Goal: Information Seeking & Learning: Learn about a topic

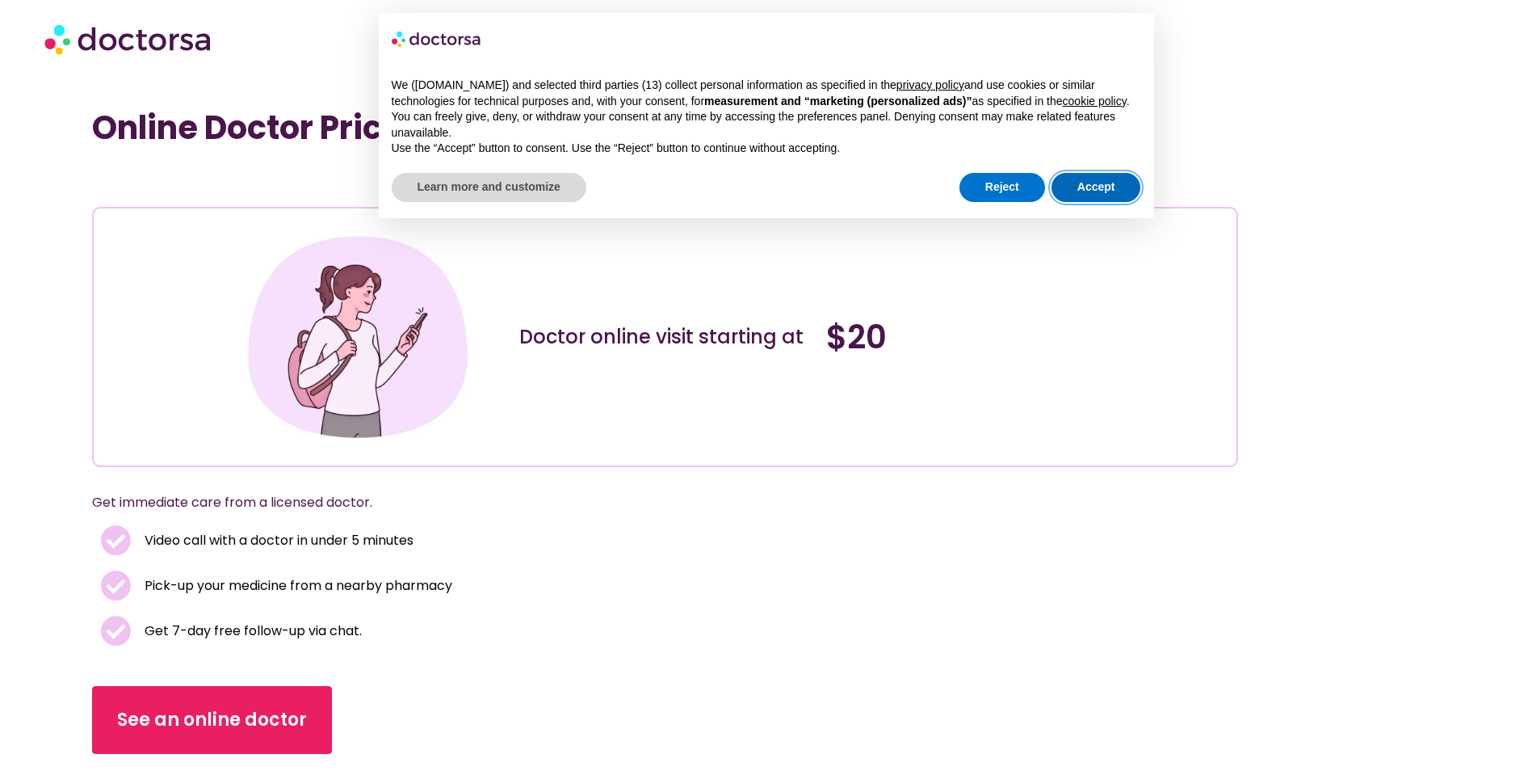
click at [1112, 186] on button "Accept" at bounding box center [1097, 187] width 90 height 29
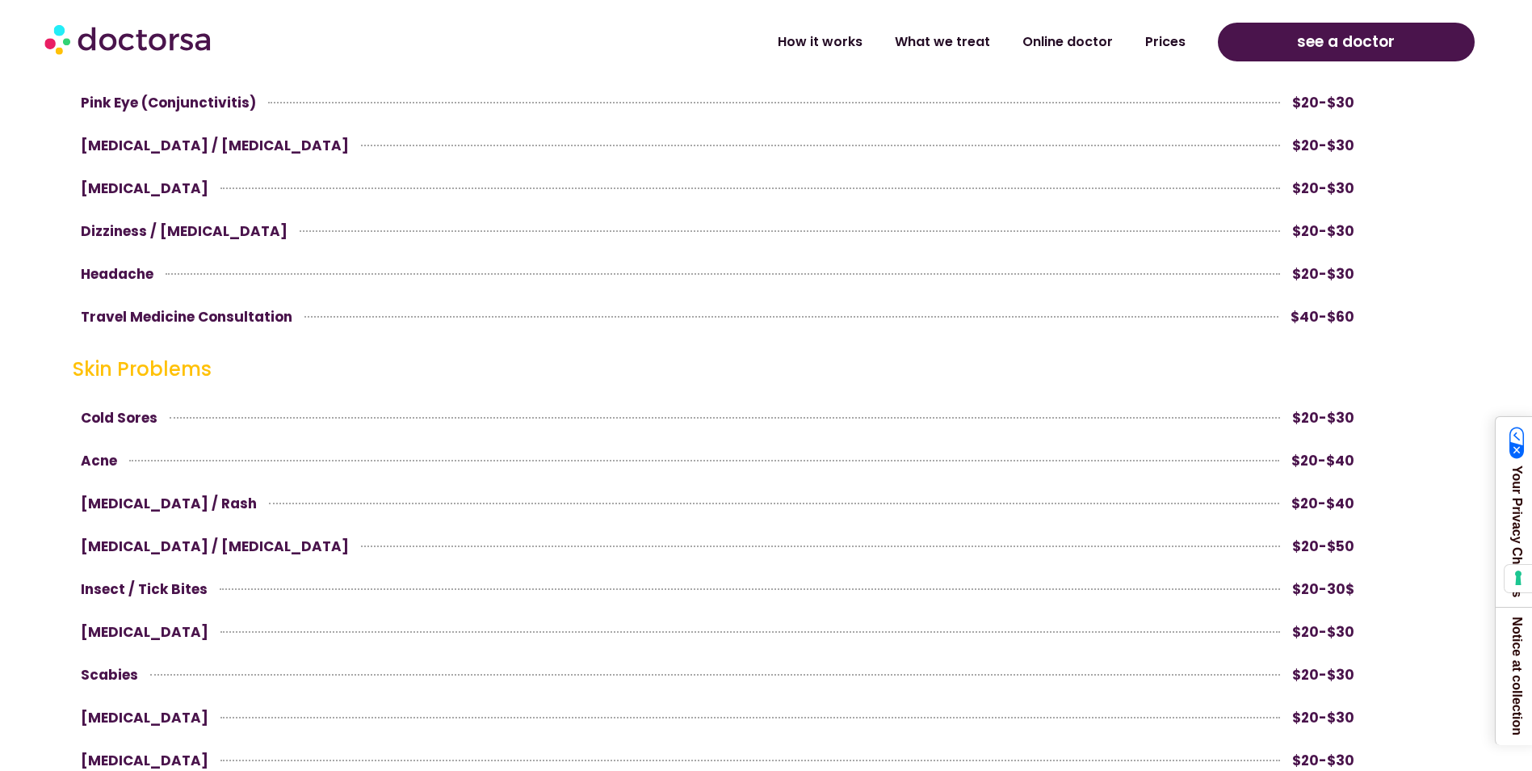
scroll to position [1696, 0]
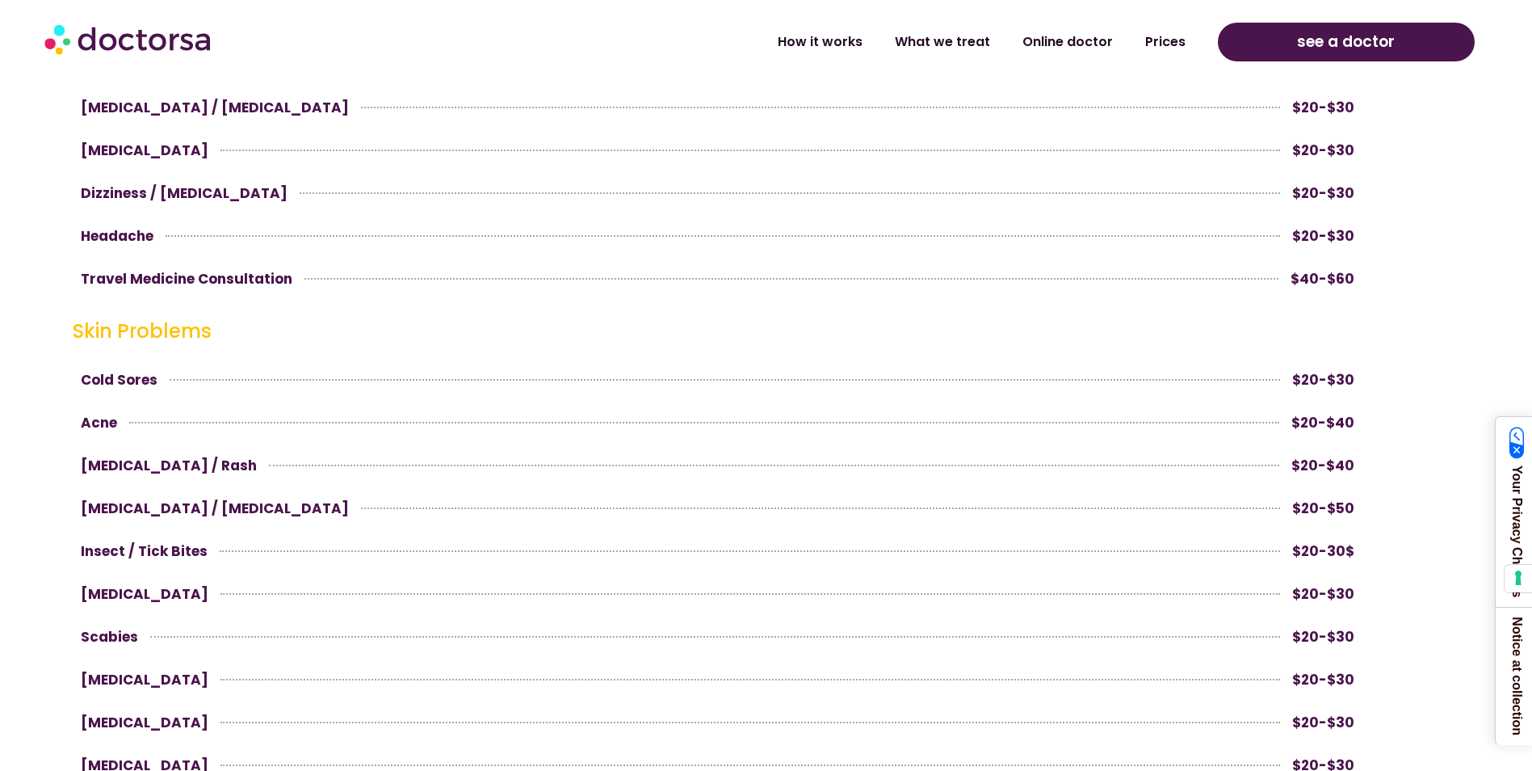
click at [105, 635] on link at bounding box center [718, 636] width 1290 height 39
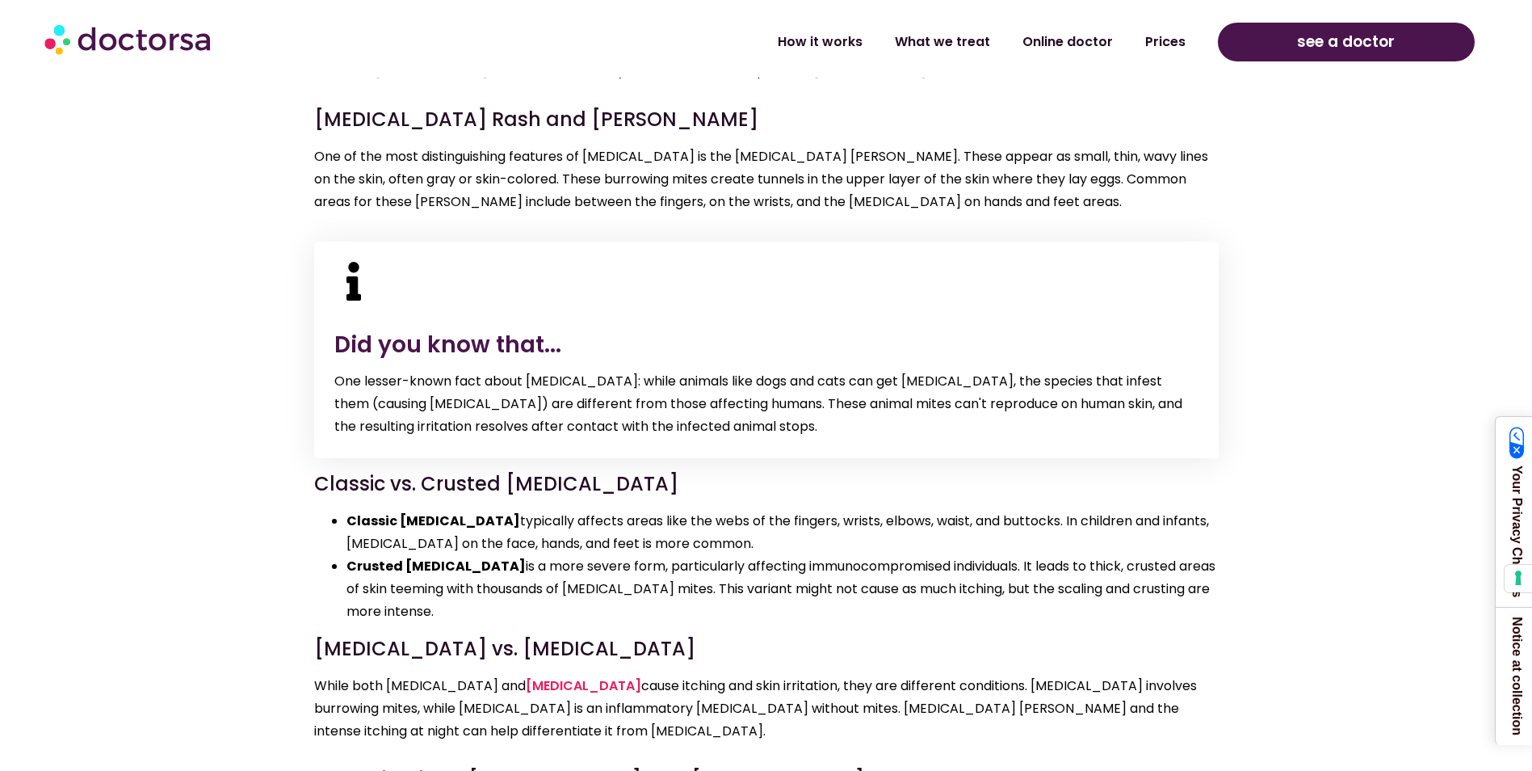
scroll to position [3231, 0]
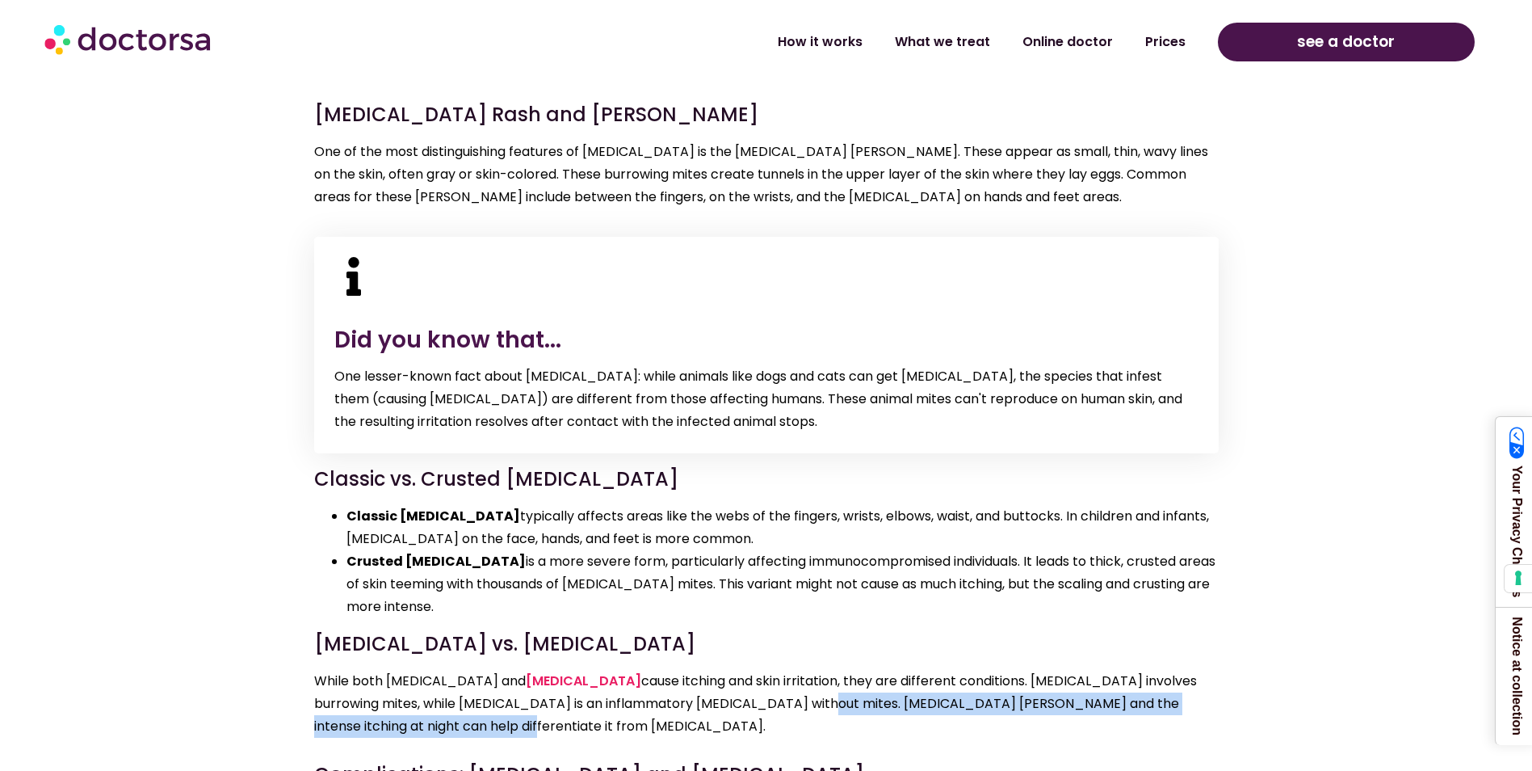
drag, startPoint x: 702, startPoint y: 597, endPoint x: 758, endPoint y: 619, distance: 59.8
click at [758, 670] on p "While both [MEDICAL_DATA] and [MEDICAL_DATA] cause itching and skin irritation,…" at bounding box center [766, 704] width 905 height 68
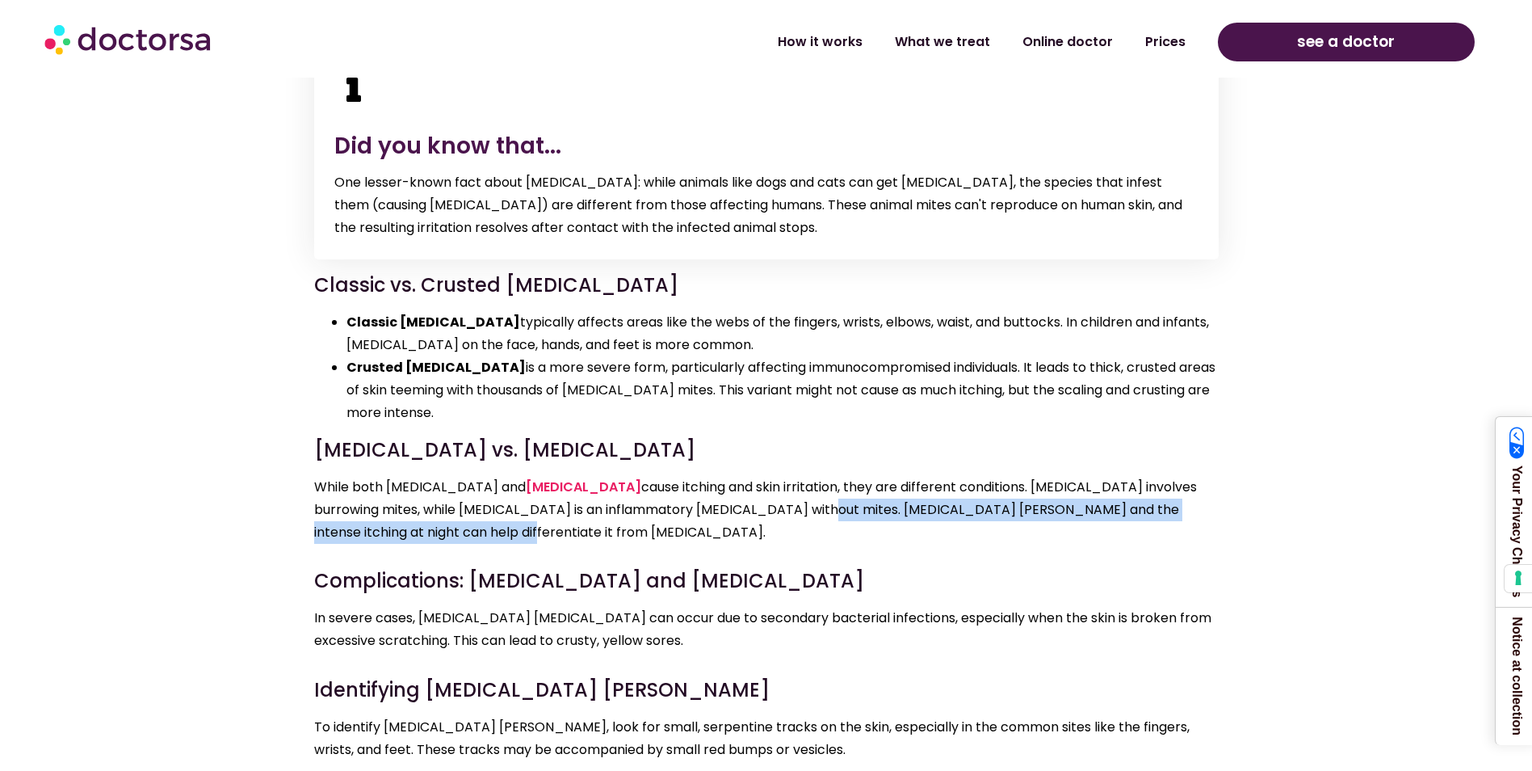
scroll to position [3473, 0]
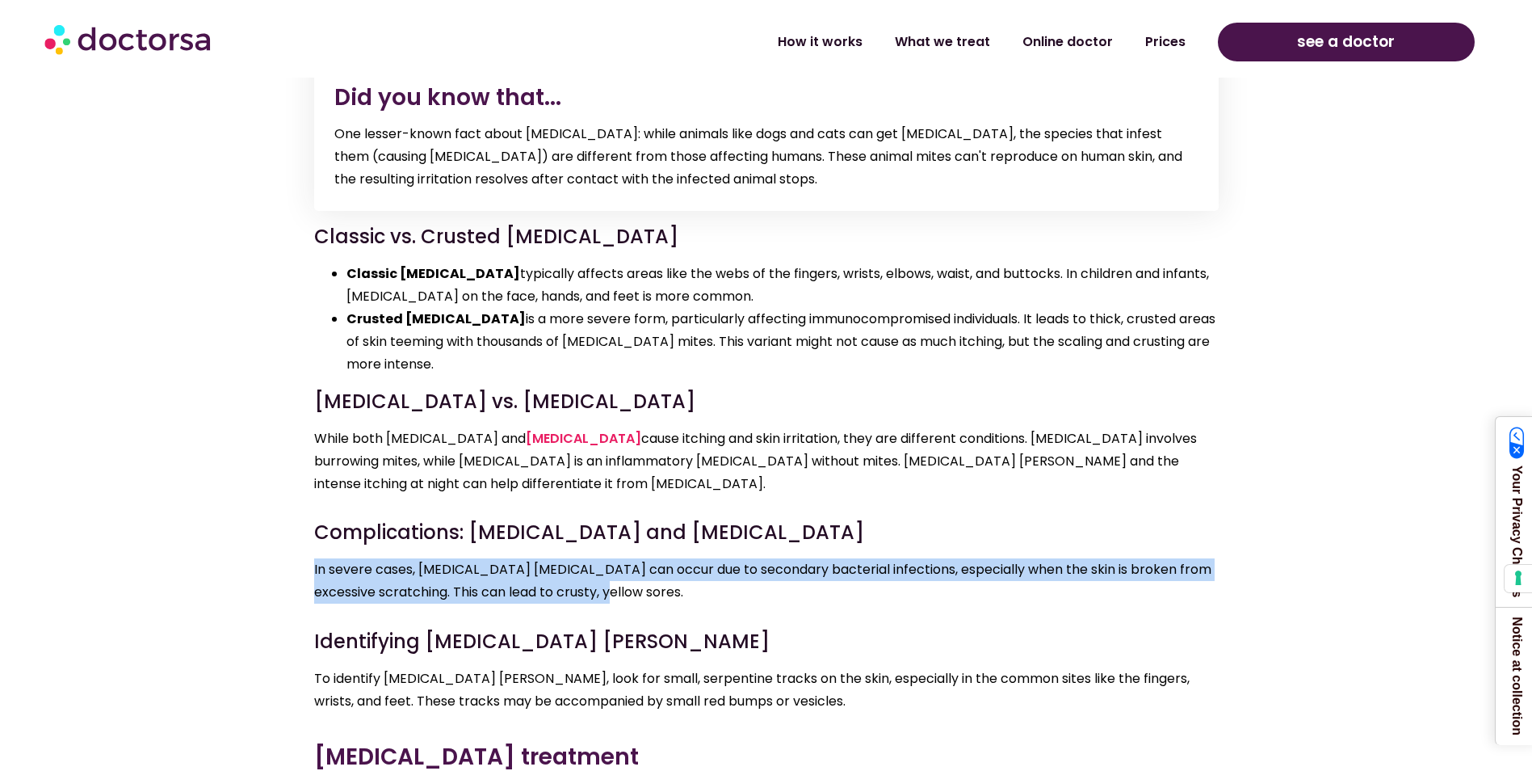
drag, startPoint x: 309, startPoint y: 463, endPoint x: 693, endPoint y: 498, distance: 385.3
click at [693, 498] on div "What is [MEDICAL_DATA]? [MEDICAL_DATA] is a skin [MEDICAL_DATA] caused by the S…" at bounding box center [766, 468] width 921 height 4109
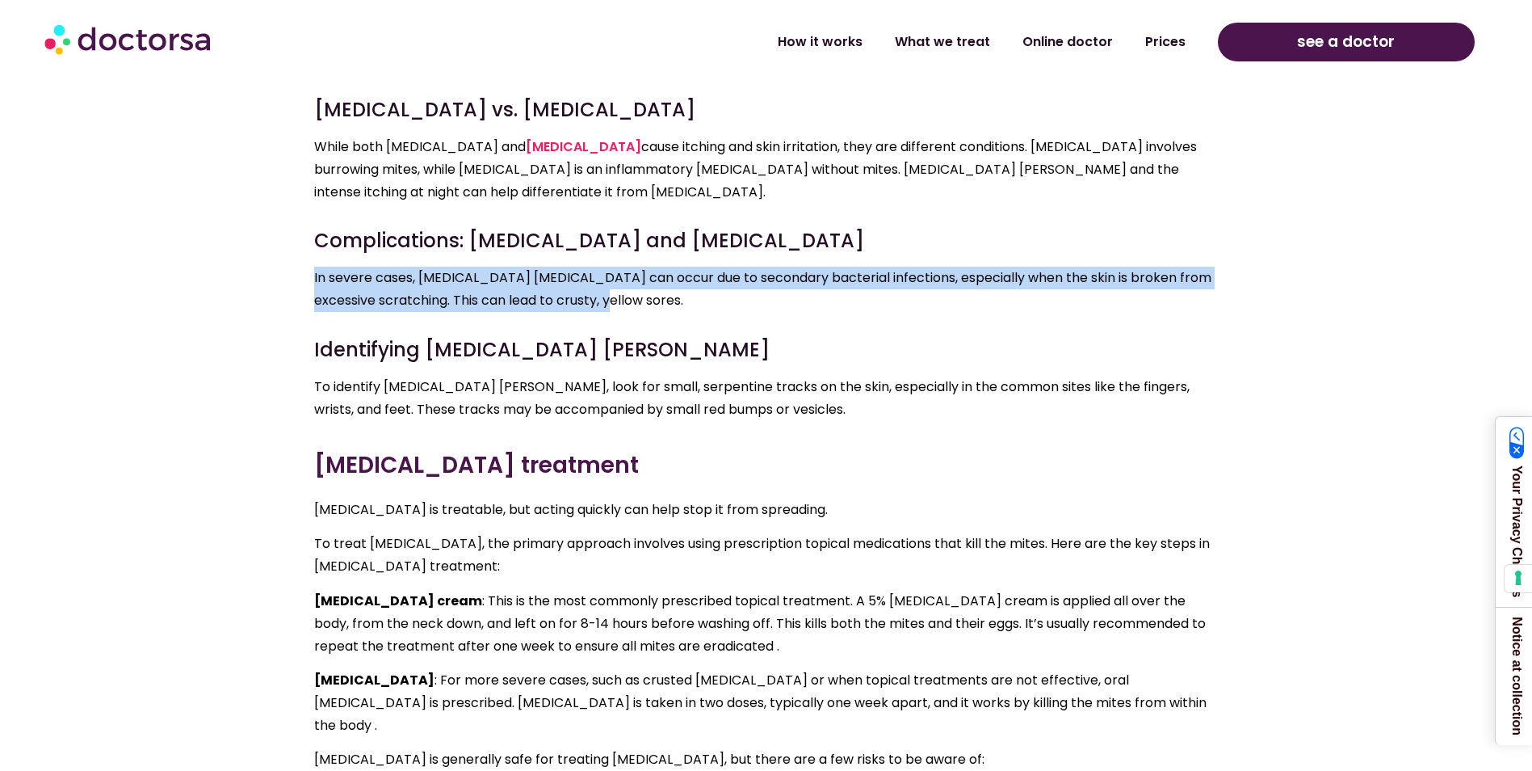
scroll to position [3796, 0]
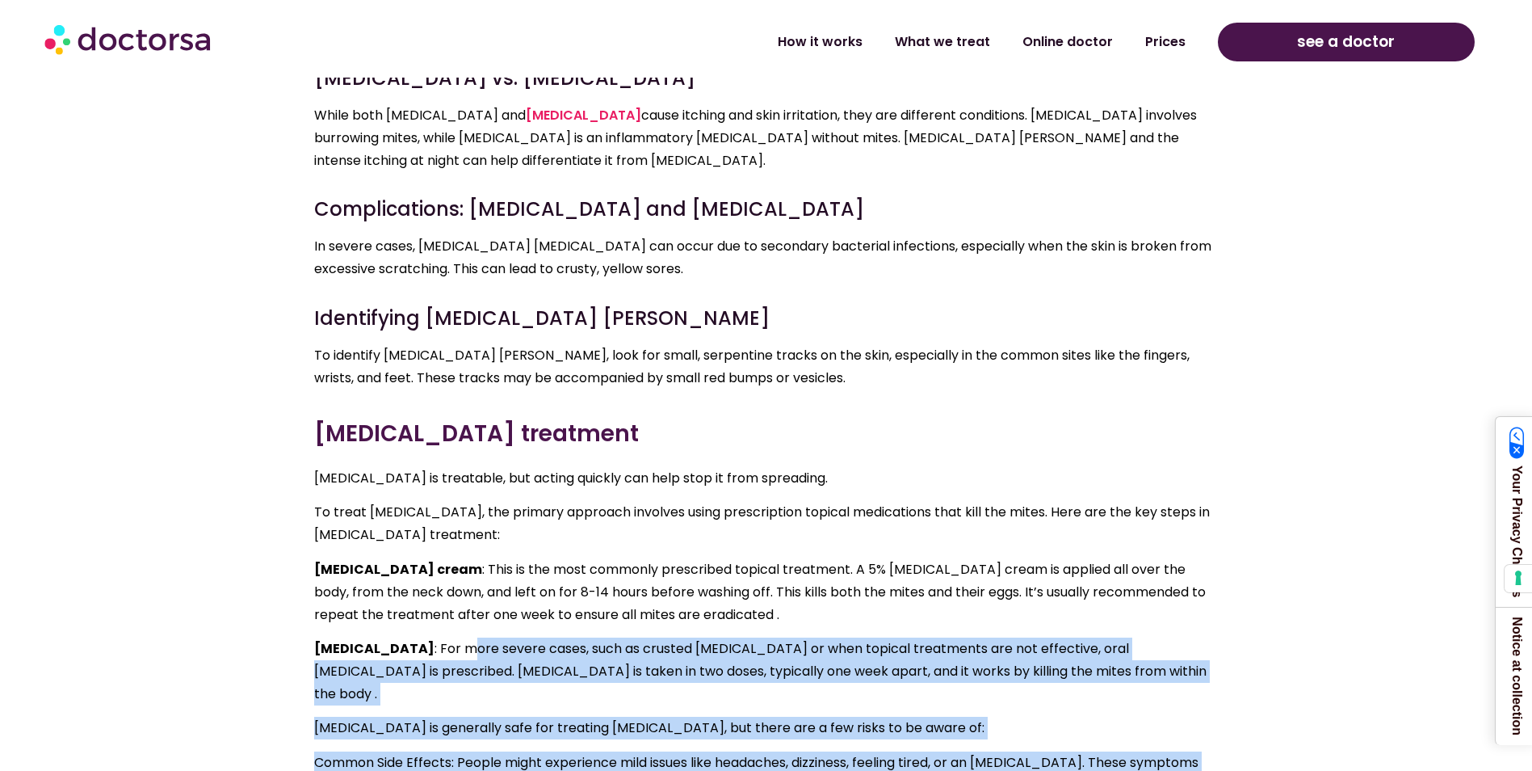
drag, startPoint x: 426, startPoint y: 547, endPoint x: 884, endPoint y: 653, distance: 470.1
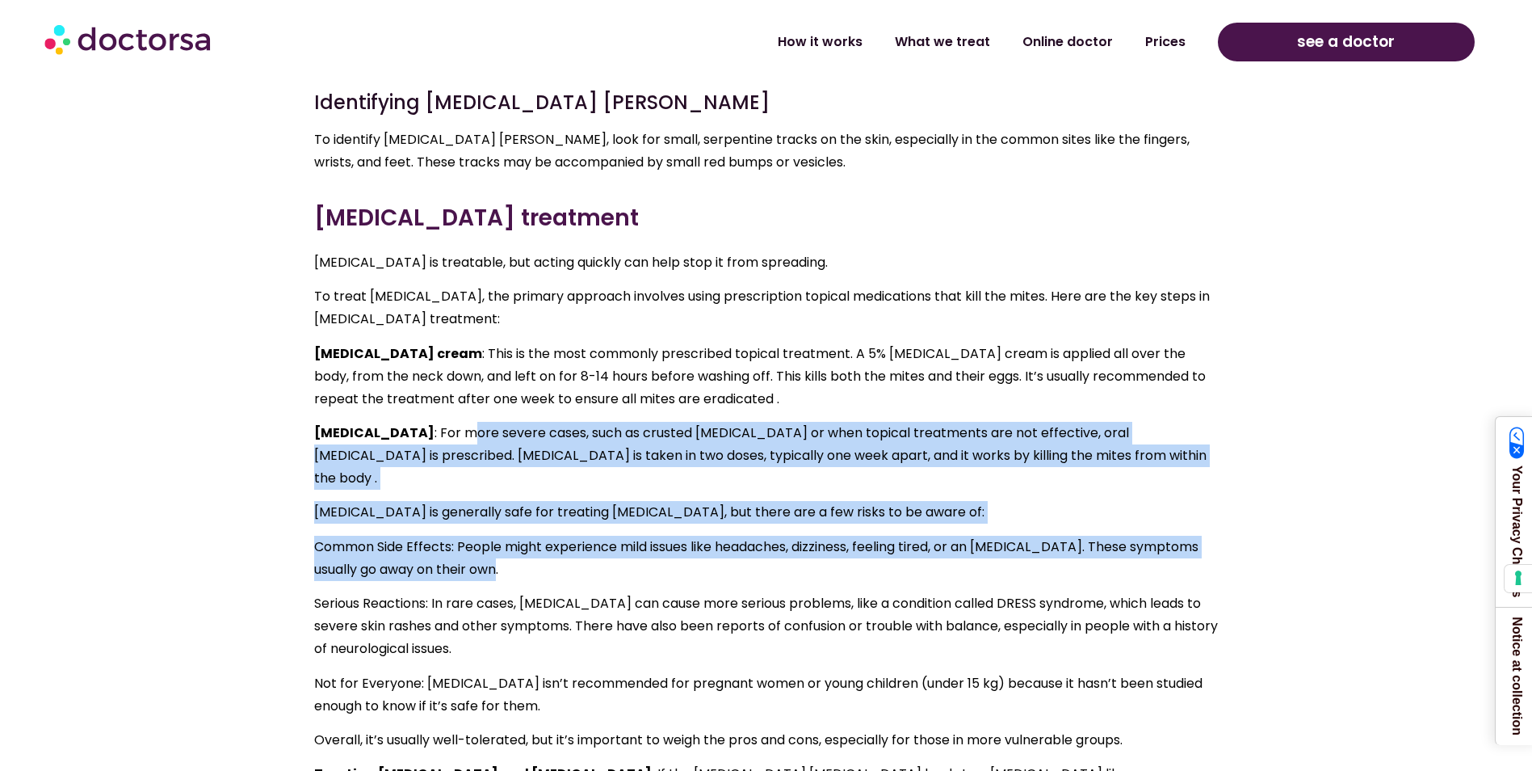
scroll to position [4039, 0]
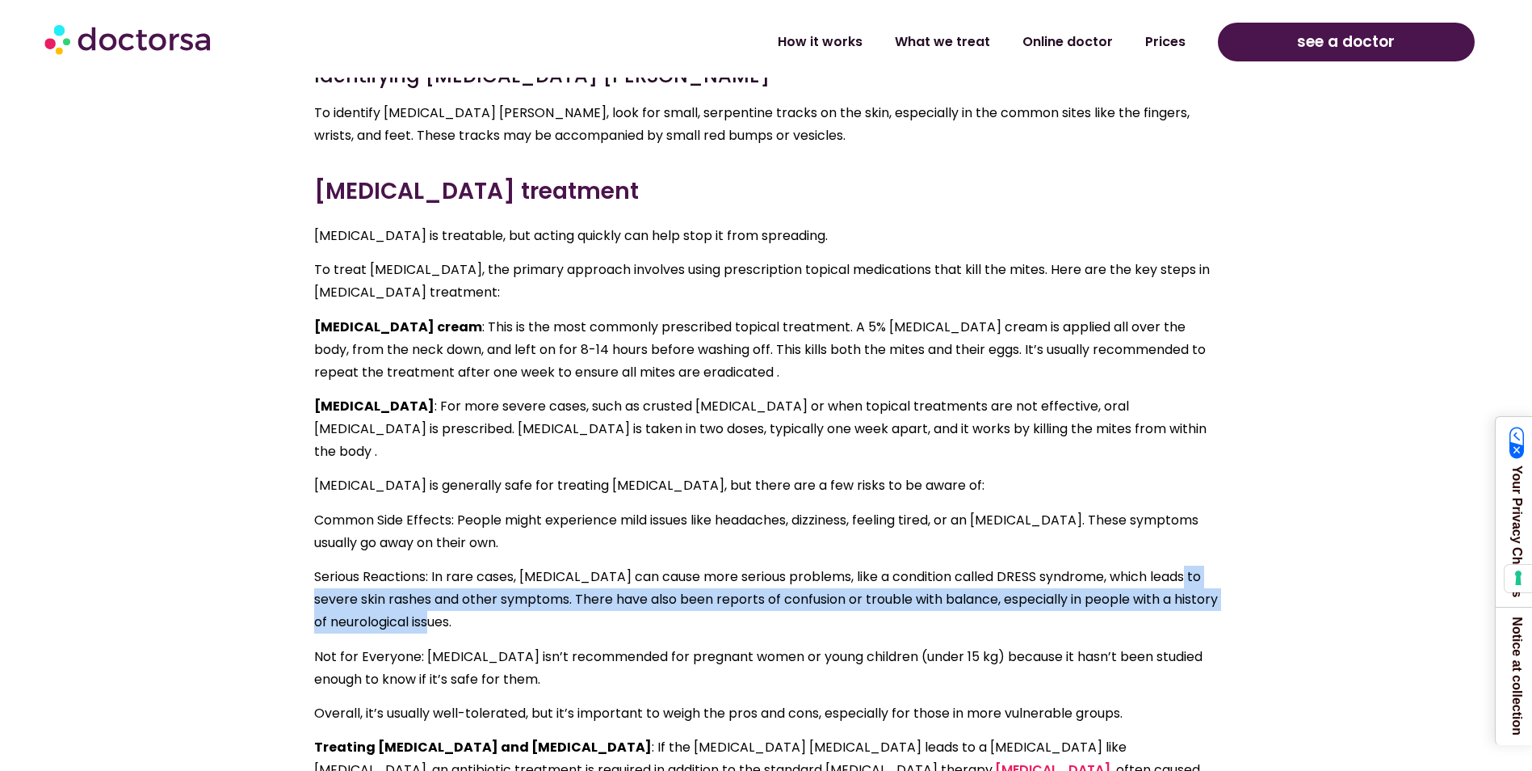
drag, startPoint x: 309, startPoint y: 460, endPoint x: 816, endPoint y: 498, distance: 508.7
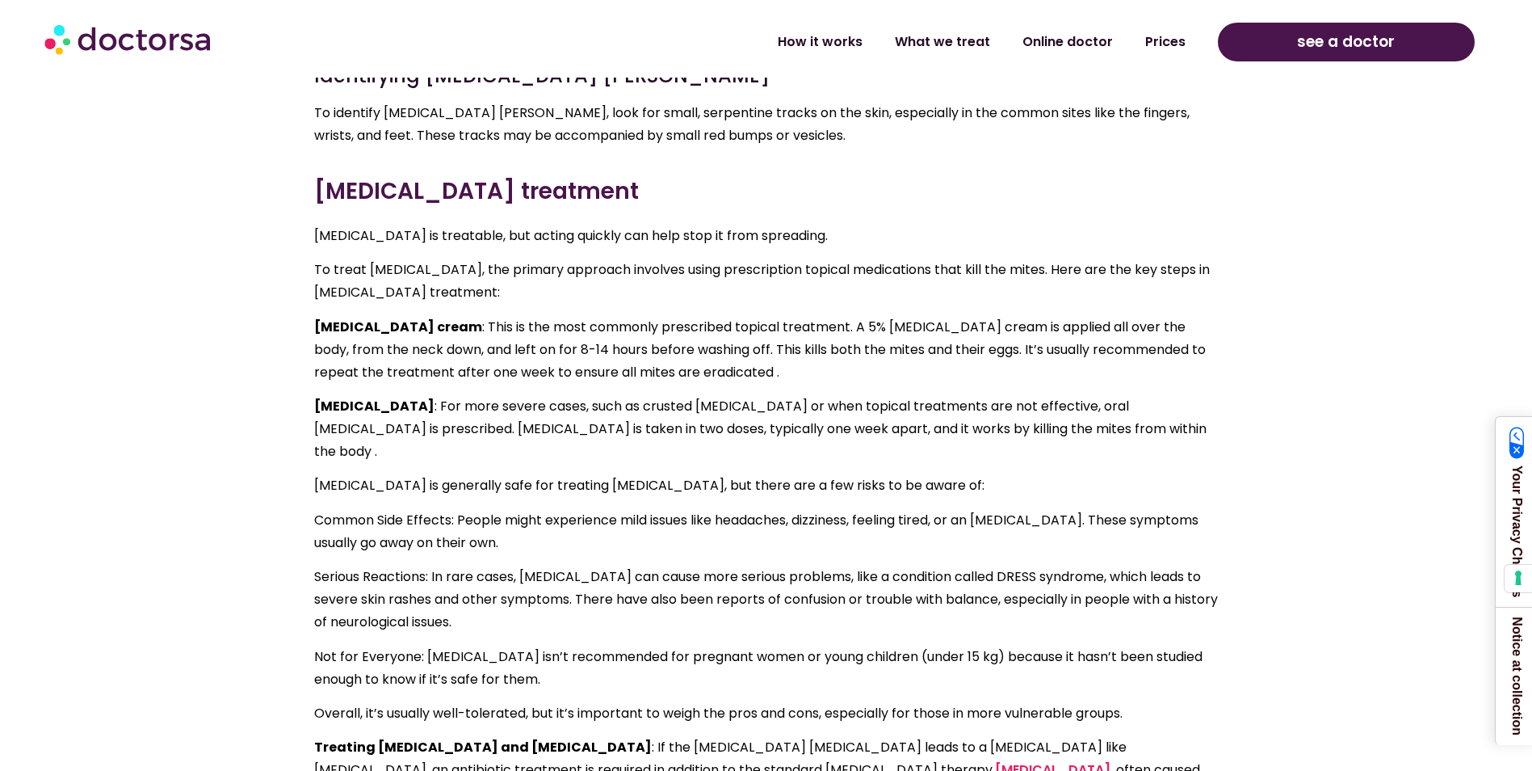
click at [321, 645] on p "Not for Everyone: [MEDICAL_DATA] isn’t recommended for pregnant women or young …" at bounding box center [766, 667] width 905 height 45
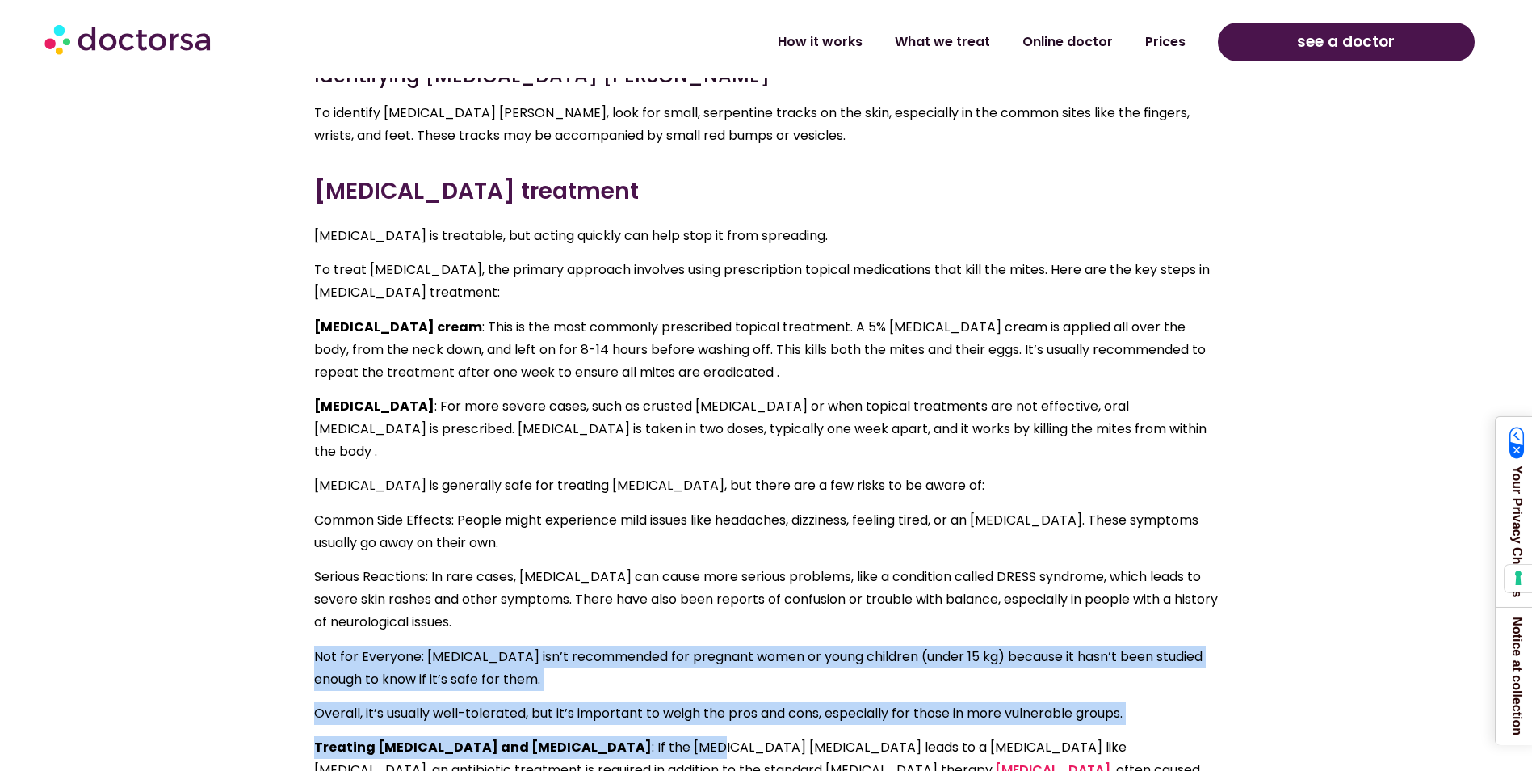
drag, startPoint x: 285, startPoint y: 525, endPoint x: 592, endPoint y: 596, distance: 315.1
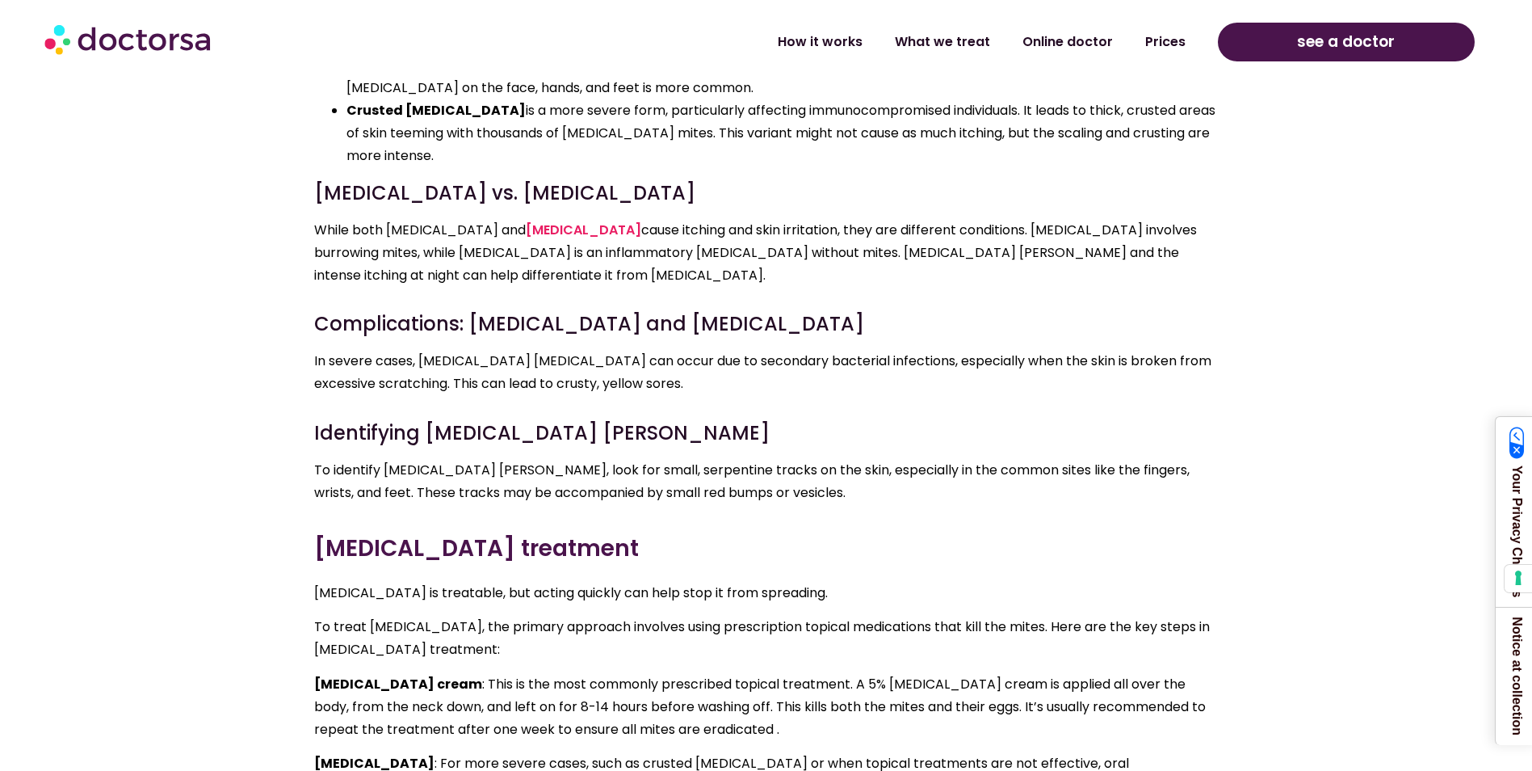
scroll to position [3393, 0]
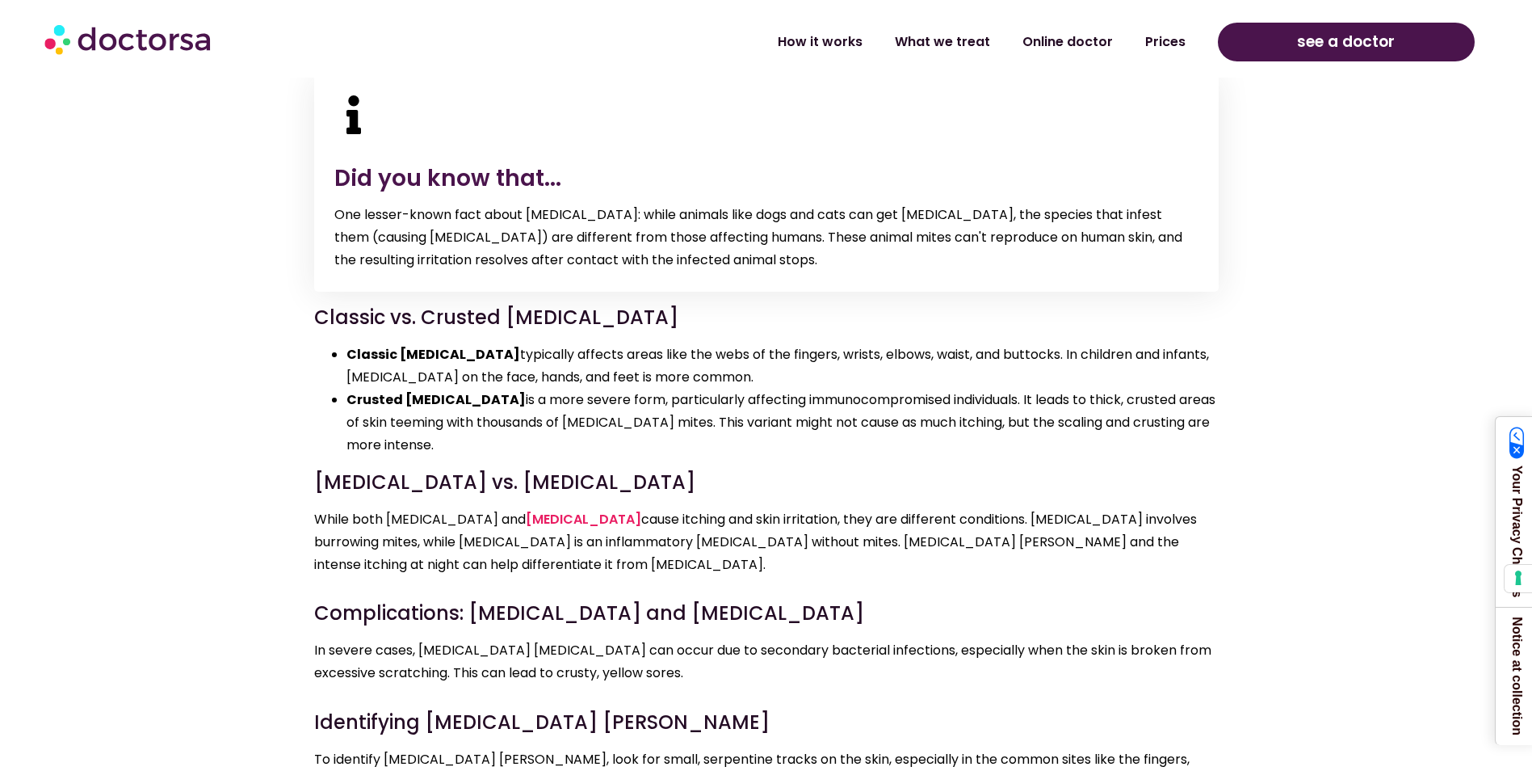
drag, startPoint x: 1526, startPoint y: 280, endPoint x: 1544, endPoint y: 281, distance: 17.8
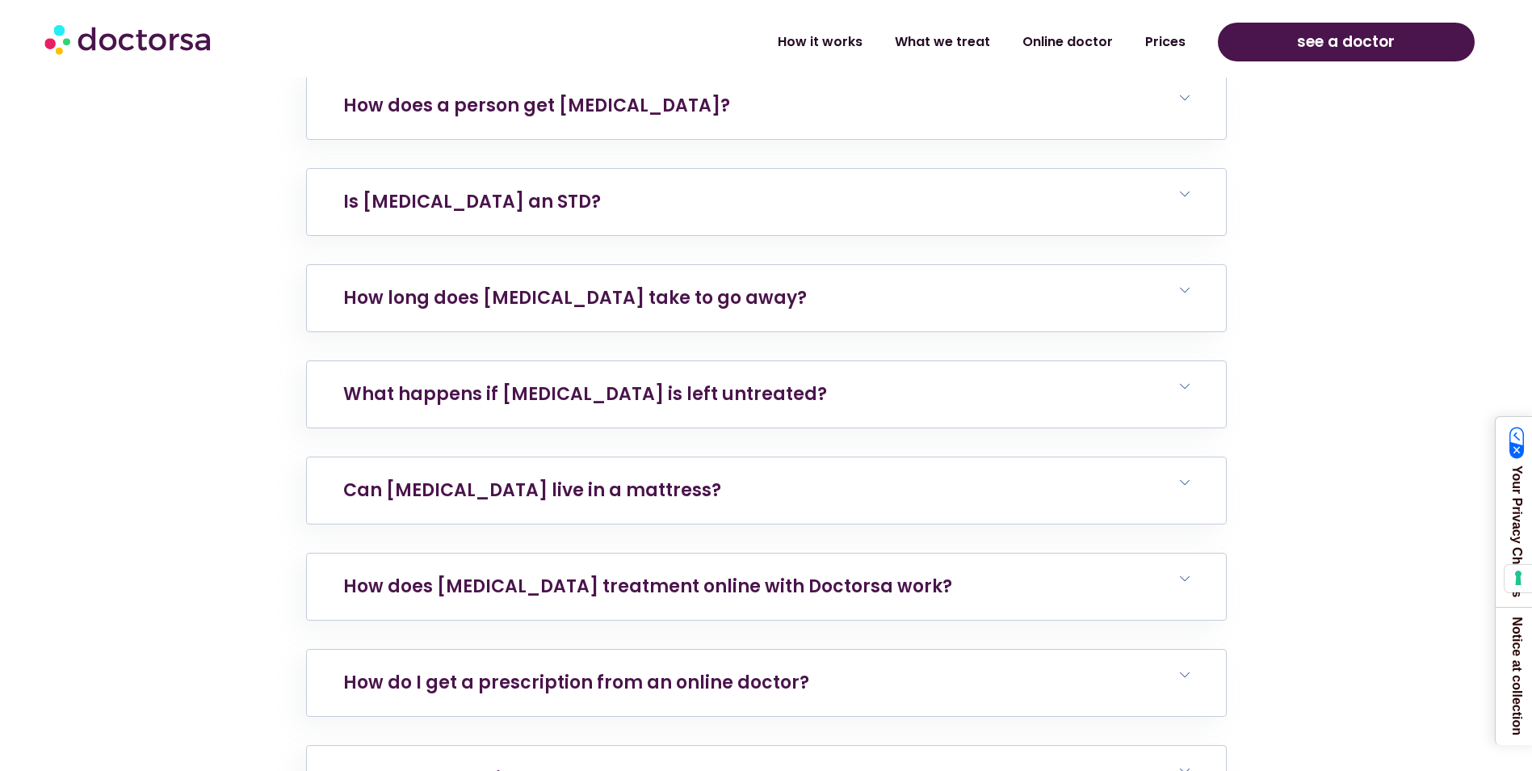
scroll to position [7375, 0]
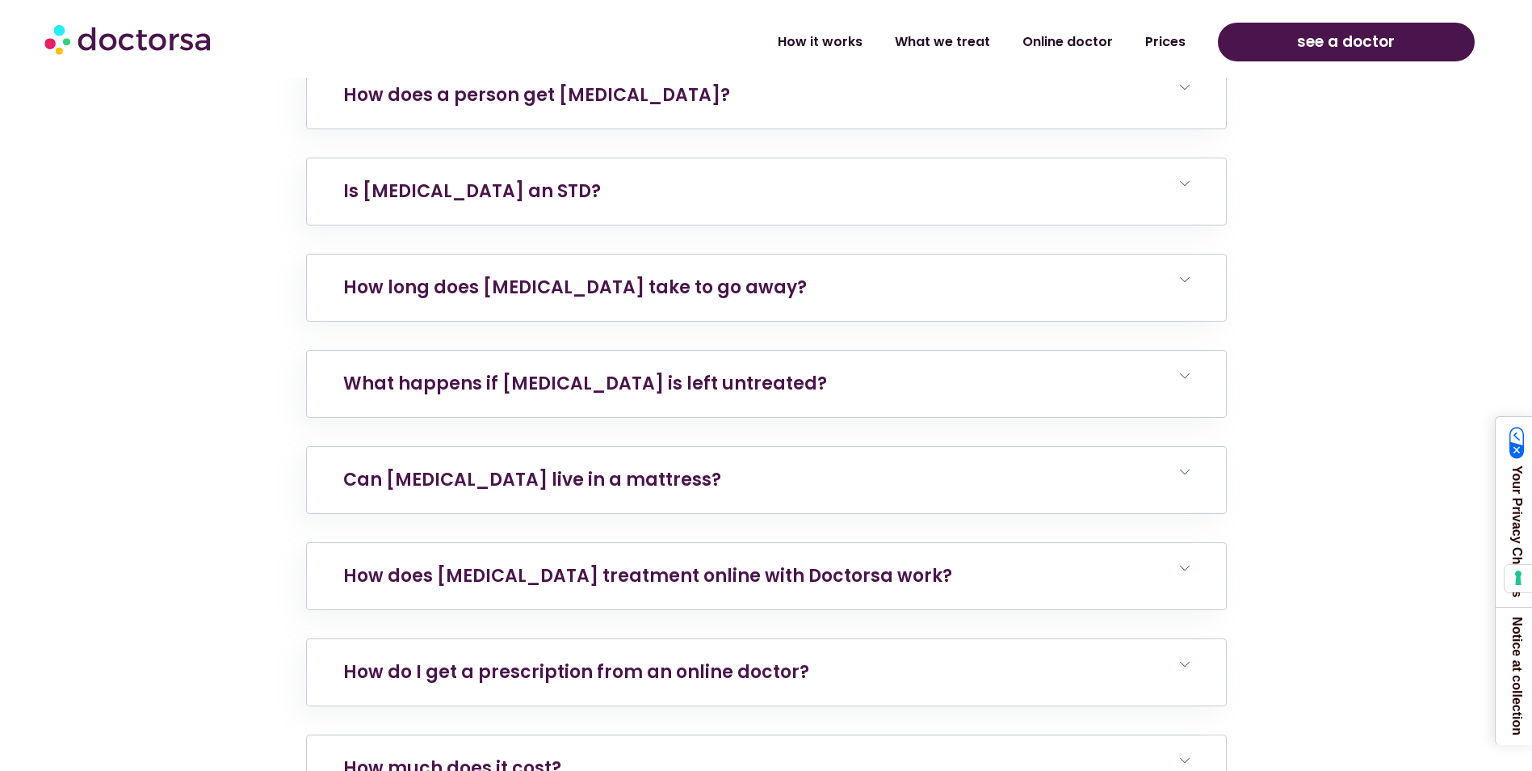
click at [771, 735] on h6 "How much does it cost?" at bounding box center [766, 768] width 919 height 66
drag, startPoint x: 334, startPoint y: 563, endPoint x: 936, endPoint y: 625, distance: 605.8
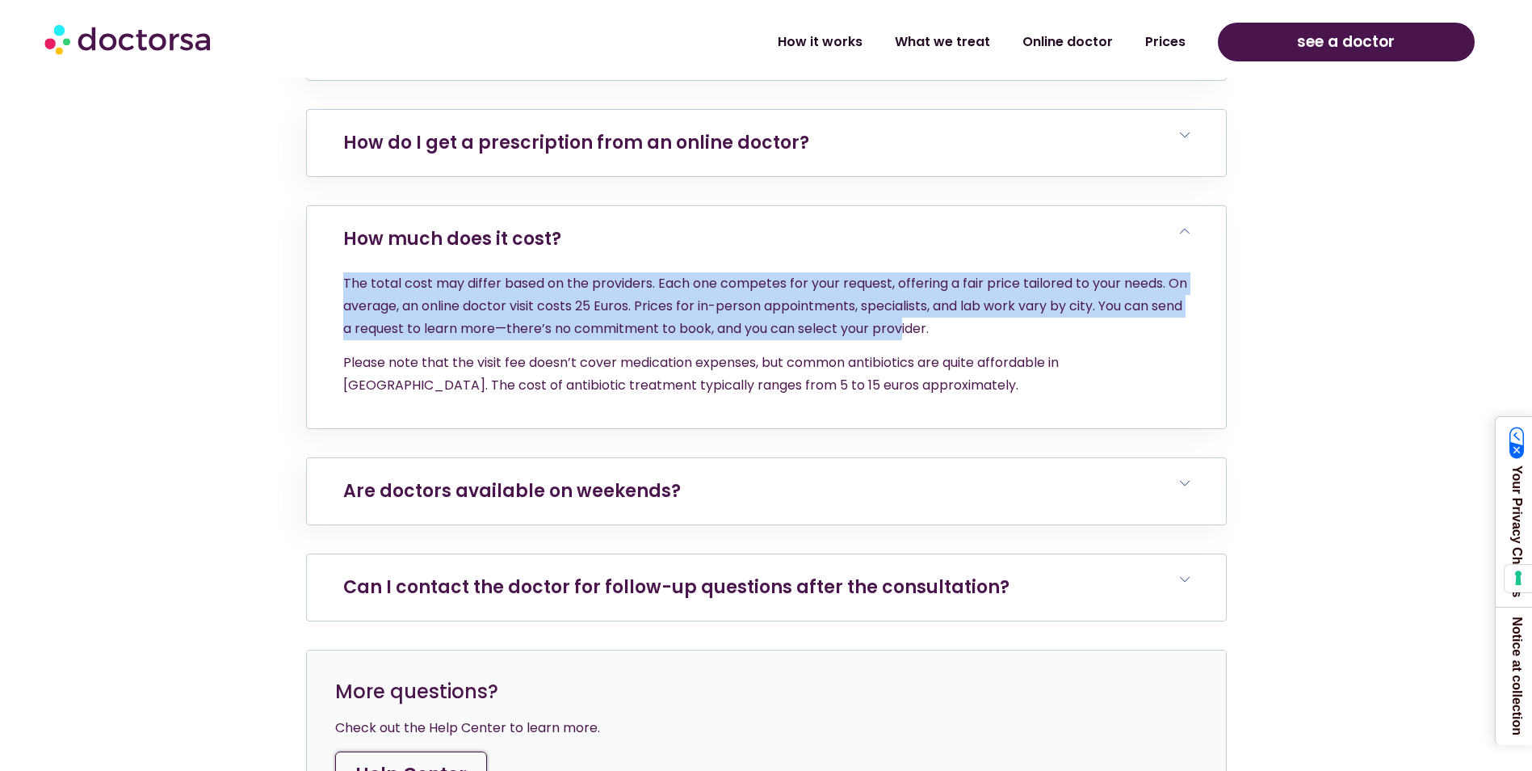
scroll to position [7860, 0]
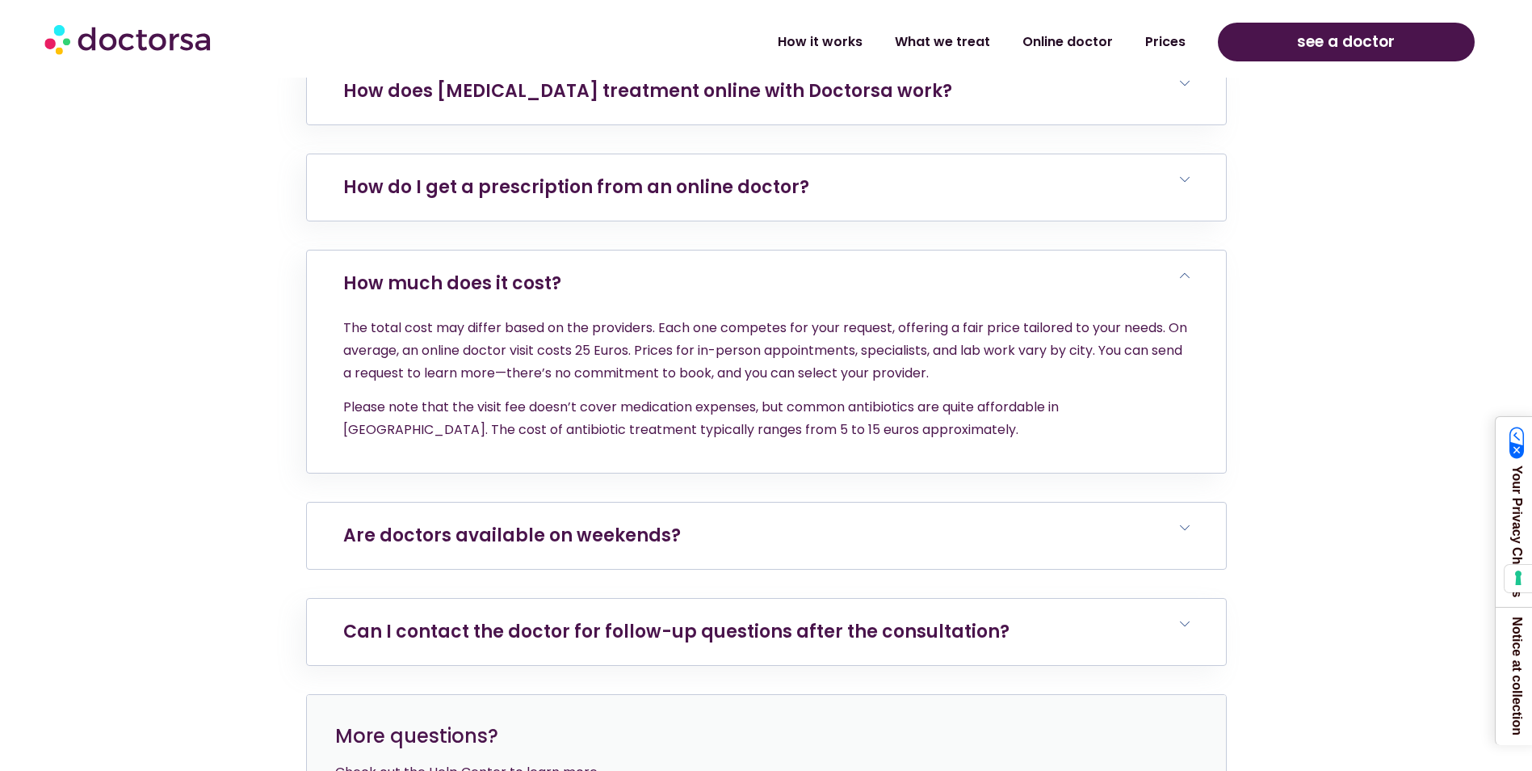
click at [608, 523] on link "Are doctors available on weekends?" at bounding box center [512, 535] width 338 height 25
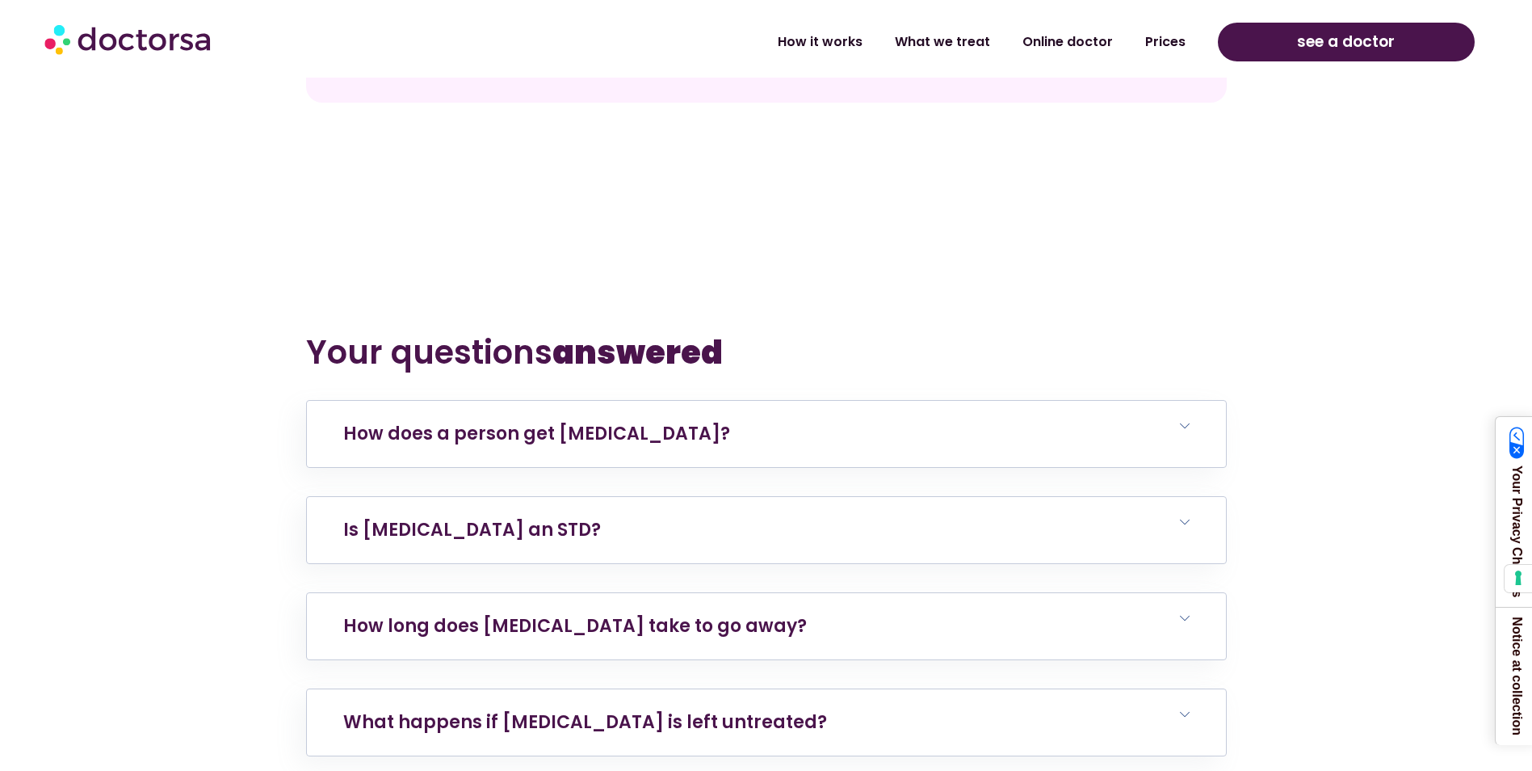
scroll to position [6972, 0]
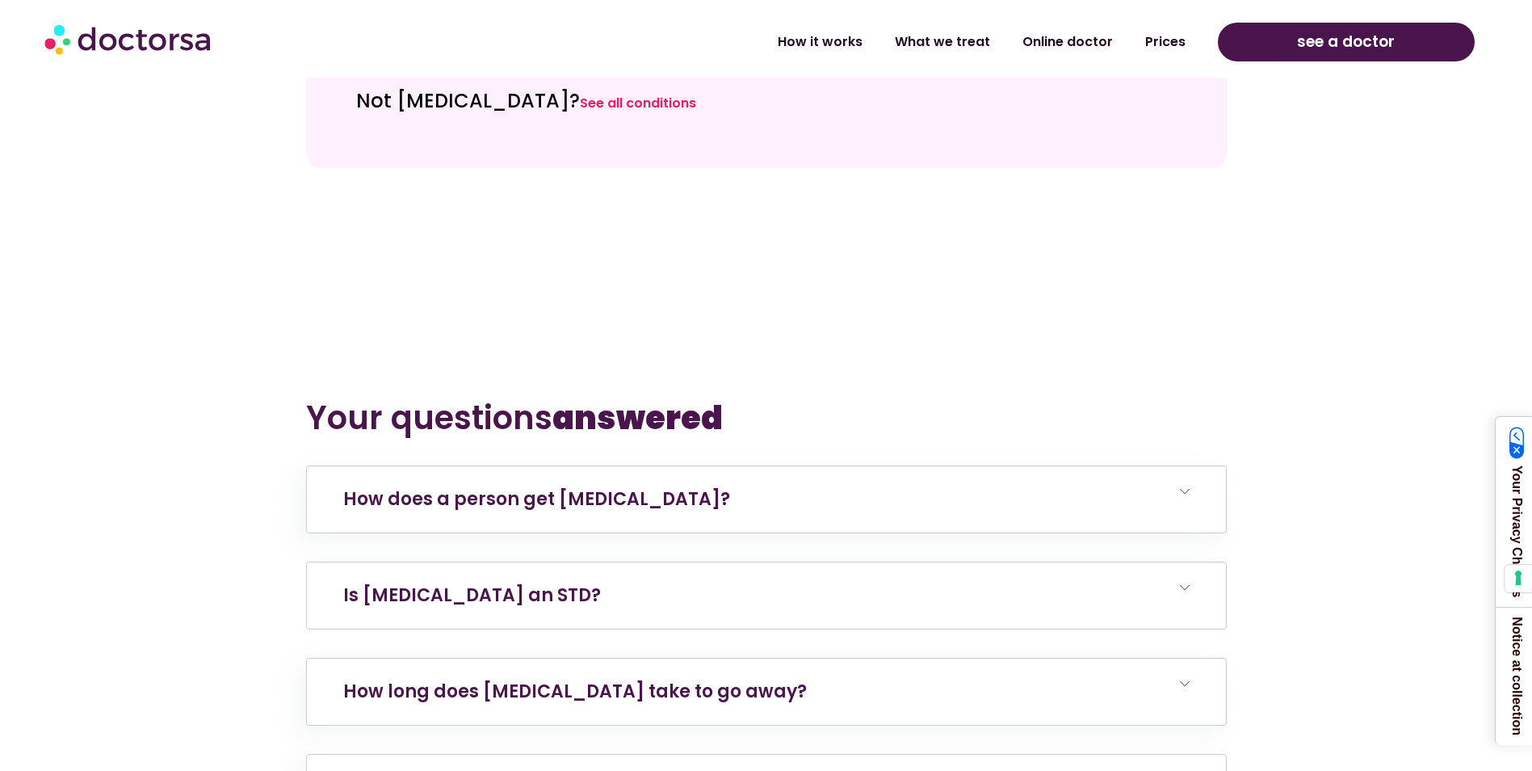
click at [650, 562] on h6 "Is [MEDICAL_DATA] an STD?" at bounding box center [766, 595] width 919 height 66
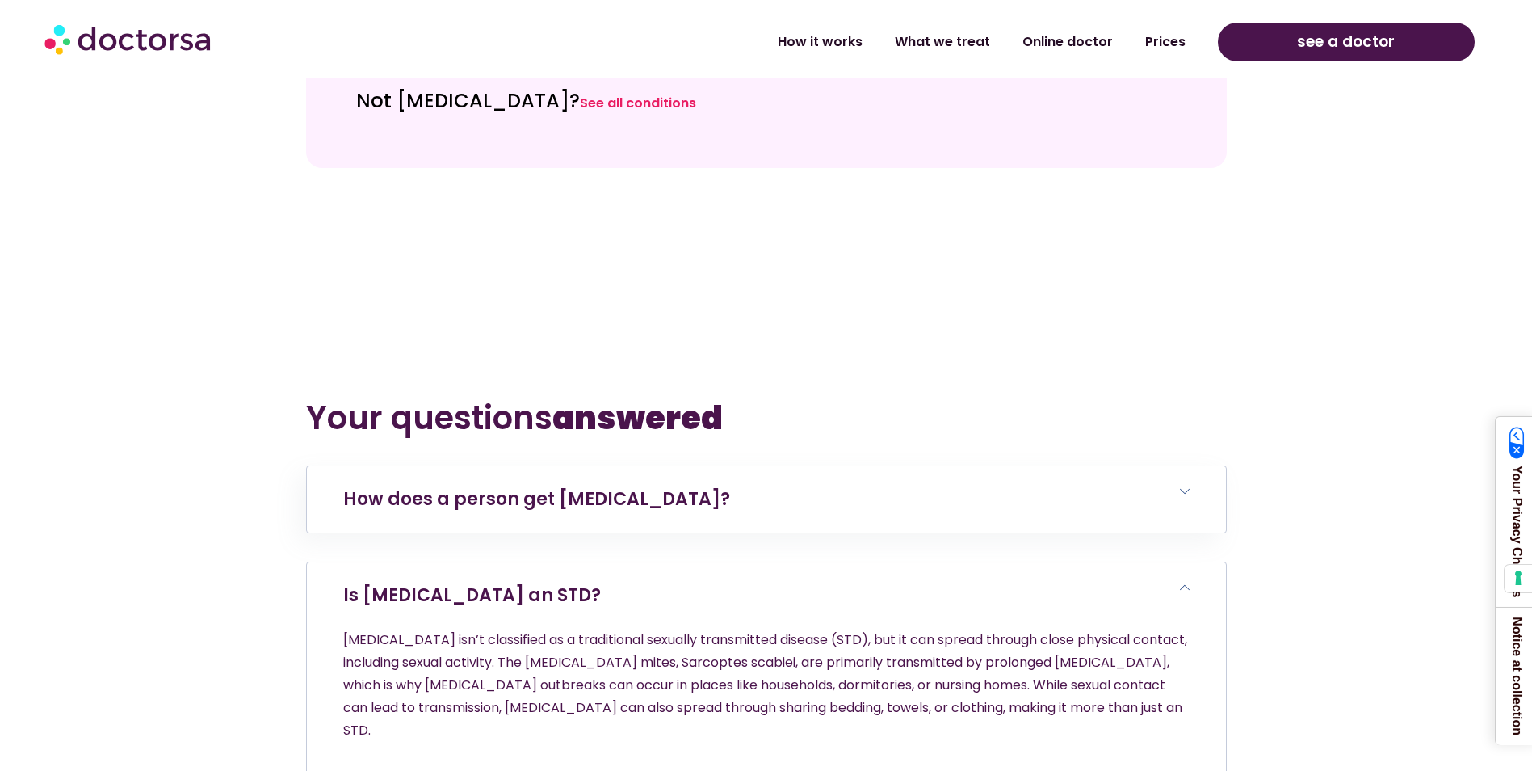
click at [626, 562] on h6 "Is [MEDICAL_DATA] an STD?" at bounding box center [766, 595] width 919 height 66
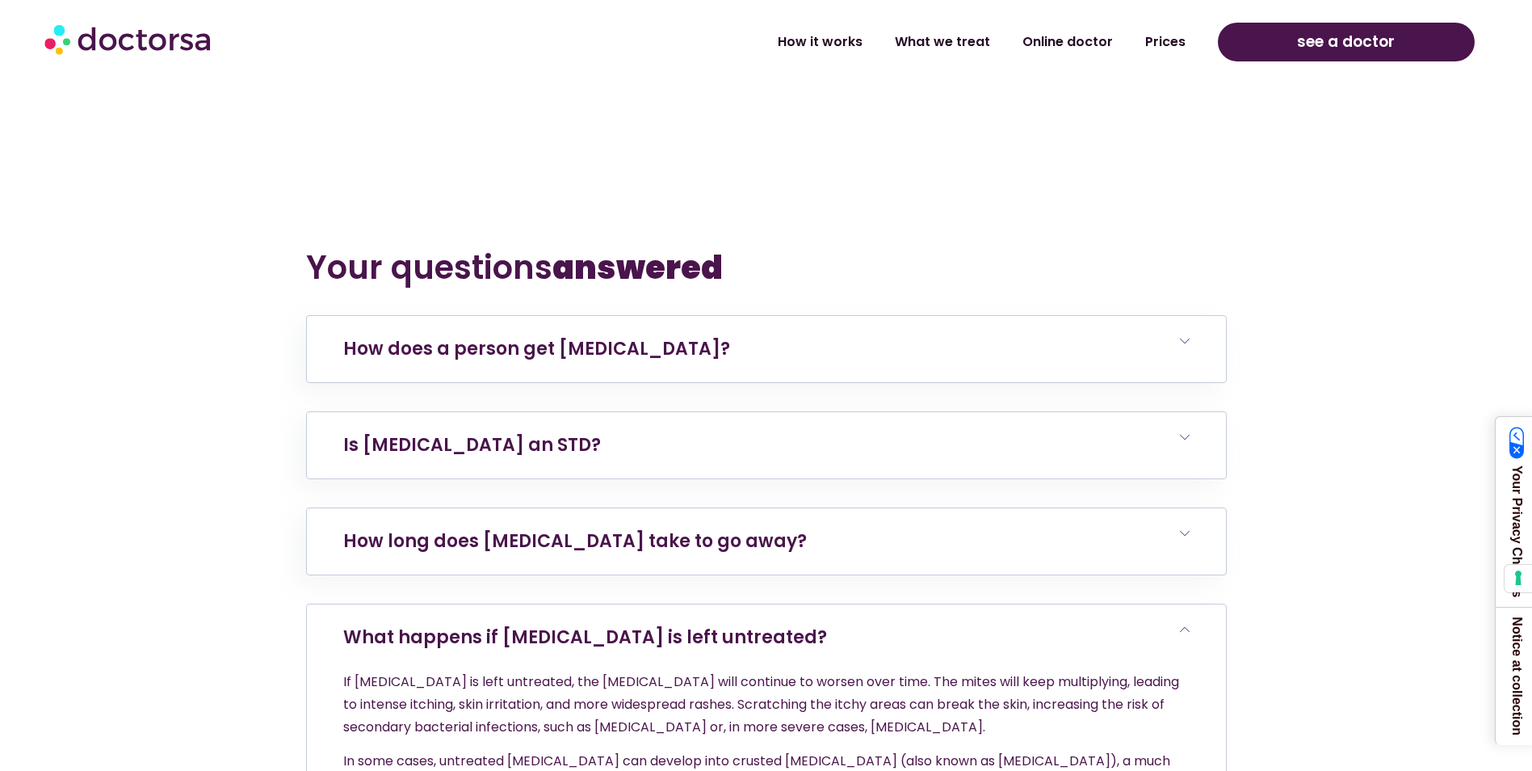
scroll to position [7133, 0]
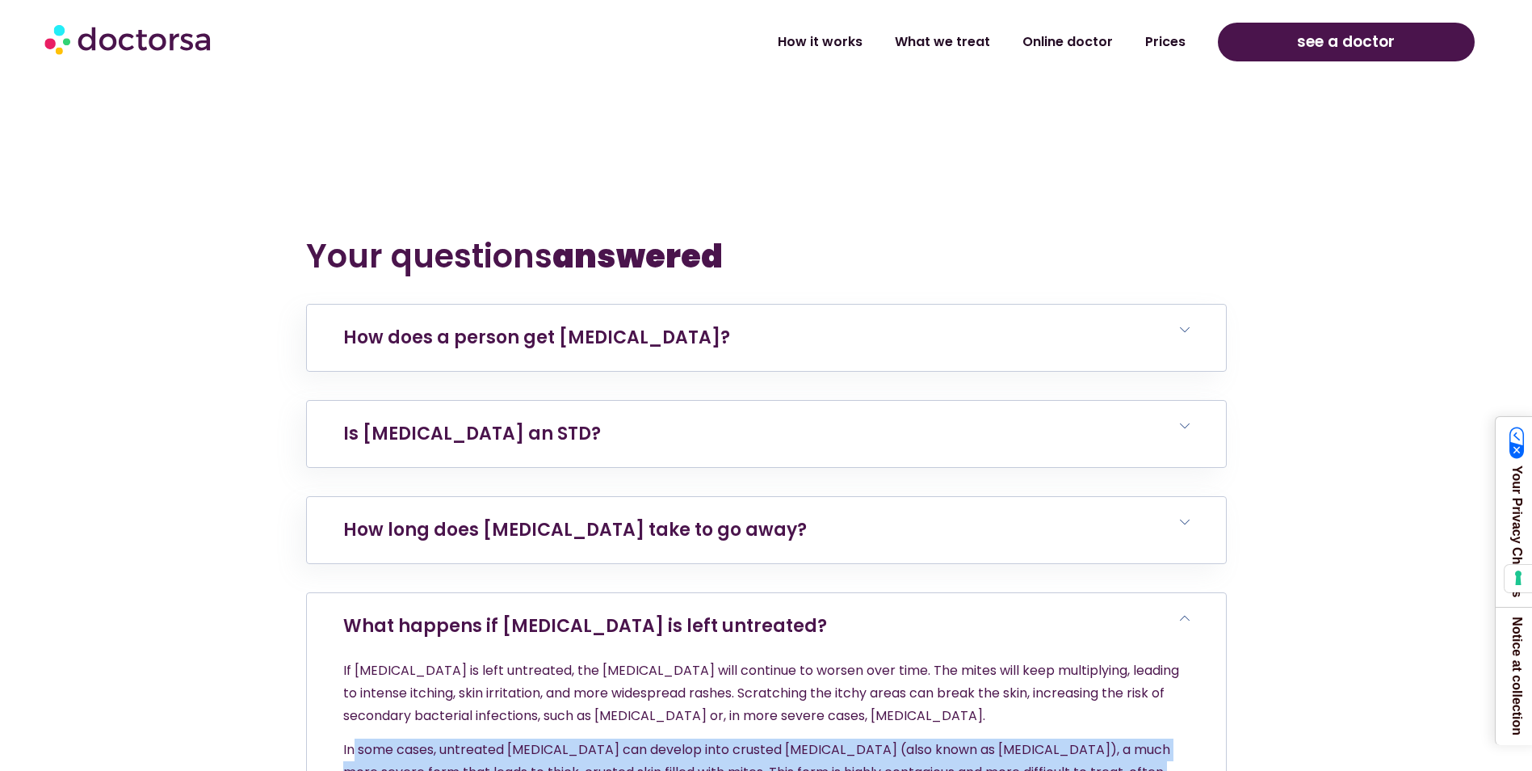
drag, startPoint x: 351, startPoint y: 501, endPoint x: 753, endPoint y: 595, distance: 413.2
click at [753, 659] on div "If [MEDICAL_DATA] is left untreated, the [MEDICAL_DATA] will continue to worsen…" at bounding box center [766, 777] width 919 height 236
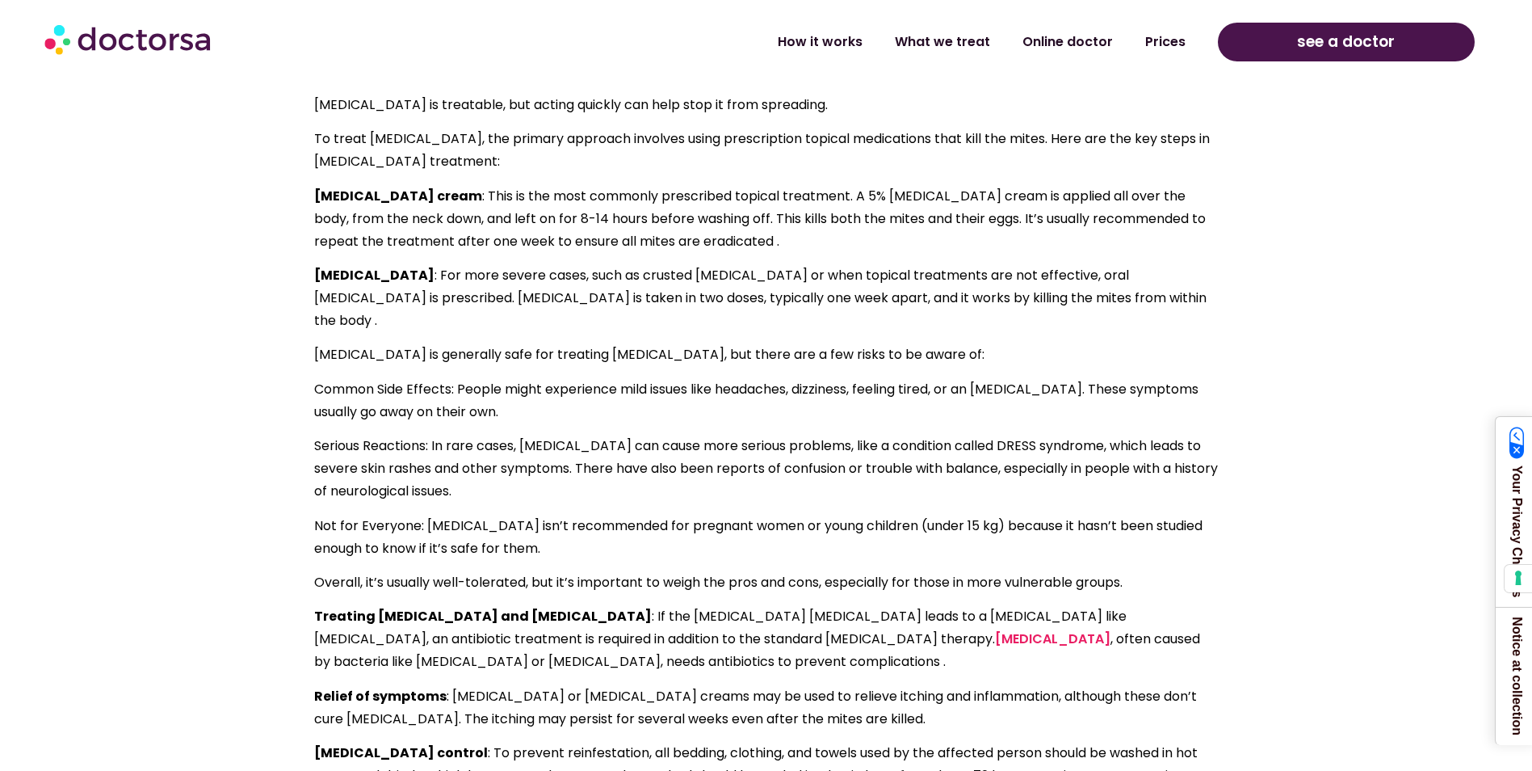
scroll to position [4145, 0]
